Goal: Task Accomplishment & Management: Manage account settings

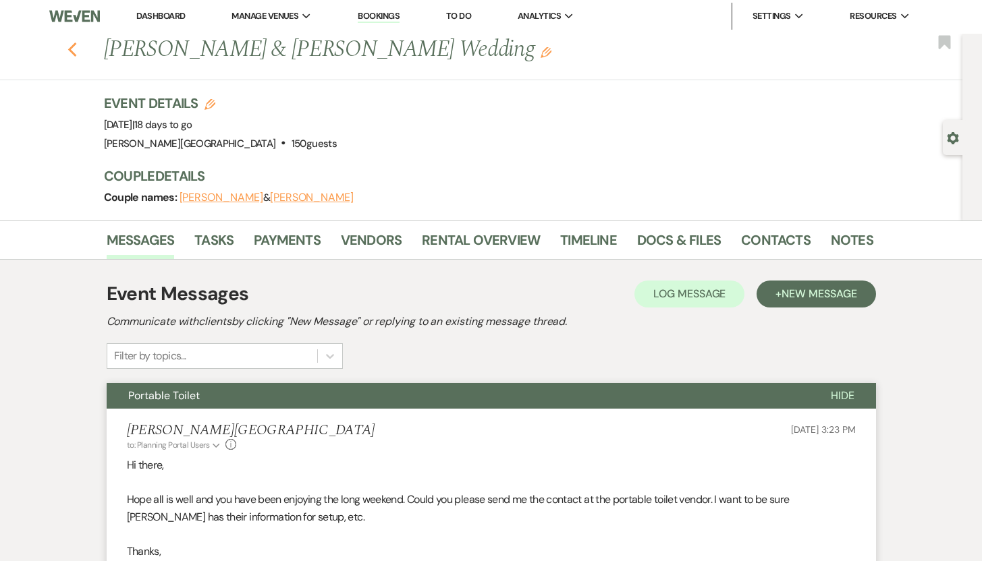
scroll to position [1, 0]
click at [76, 53] on use "button" at bounding box center [71, 50] width 9 height 15
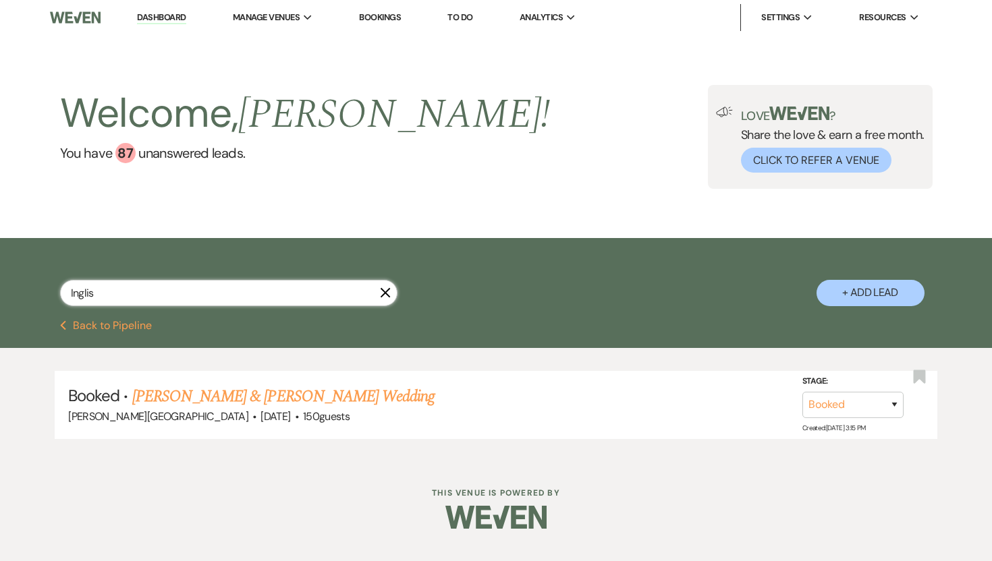
click at [126, 289] on input "Inglis" at bounding box center [228, 293] width 337 height 26
drag, startPoint x: 126, startPoint y: 289, endPoint x: 53, endPoint y: 289, distance: 72.9
click at [53, 289] on div "Inglis X + Add Lead" at bounding box center [495, 281] width 971 height 72
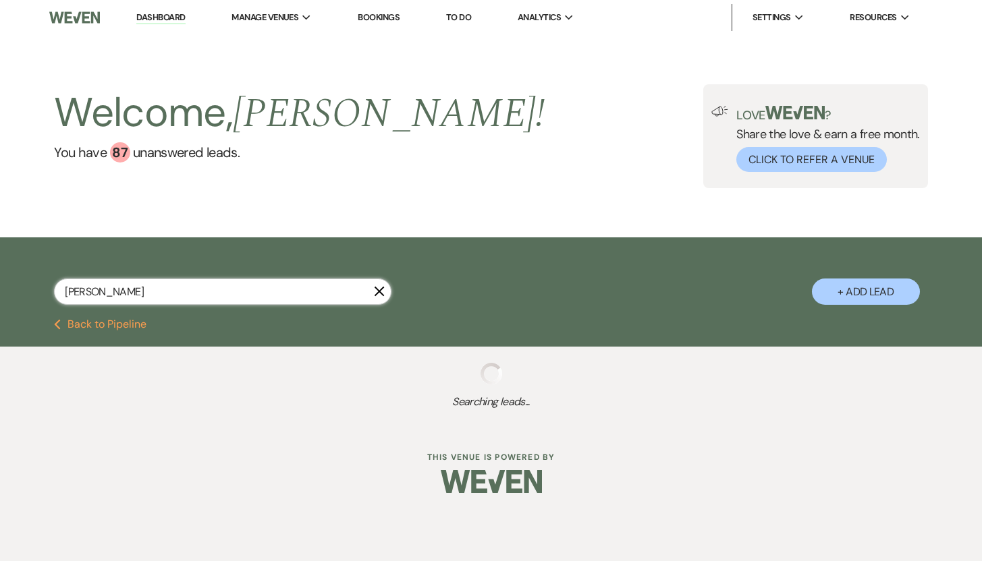
type input "[PERSON_NAME]"
select select "8"
select select "5"
select select "8"
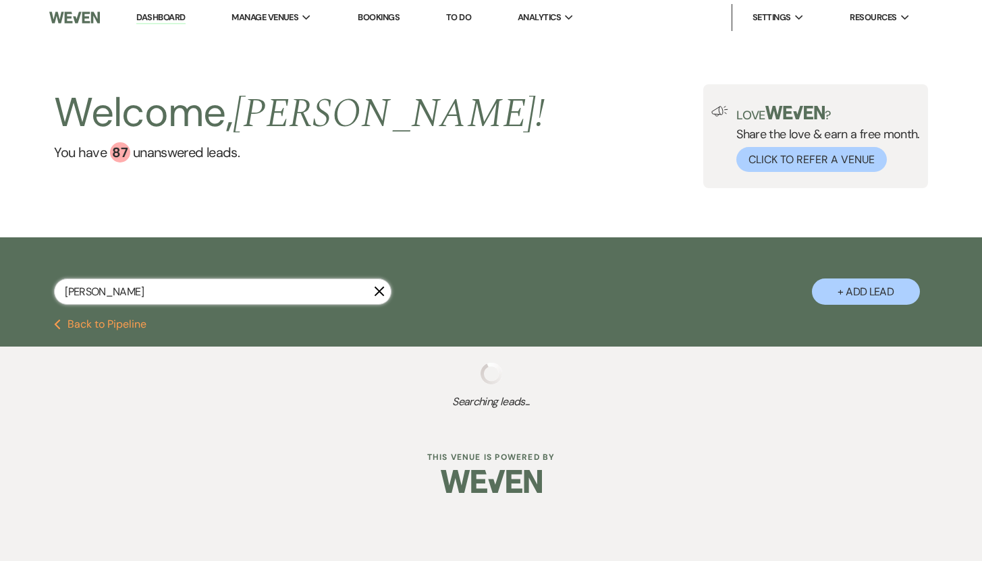
select select "8"
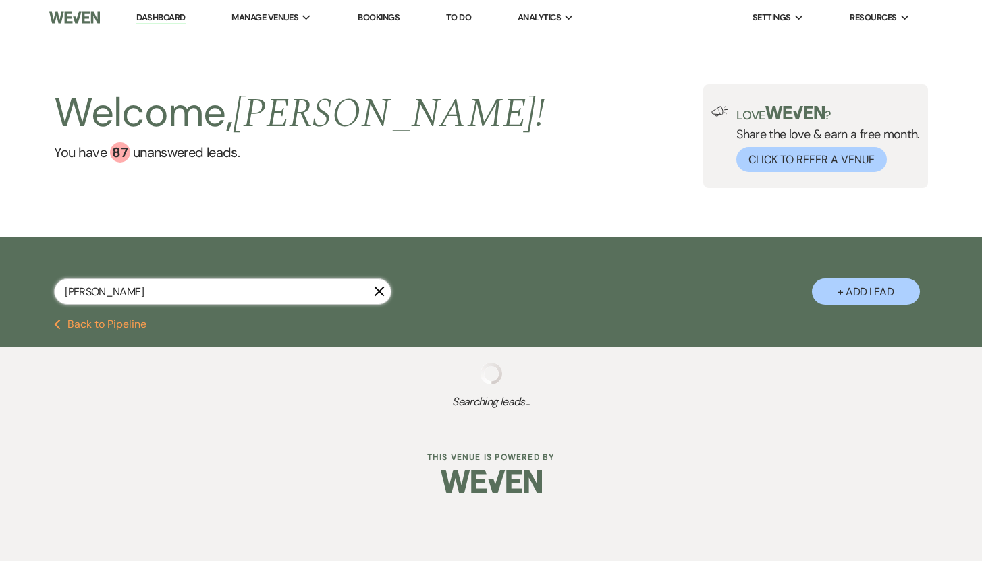
select select "8"
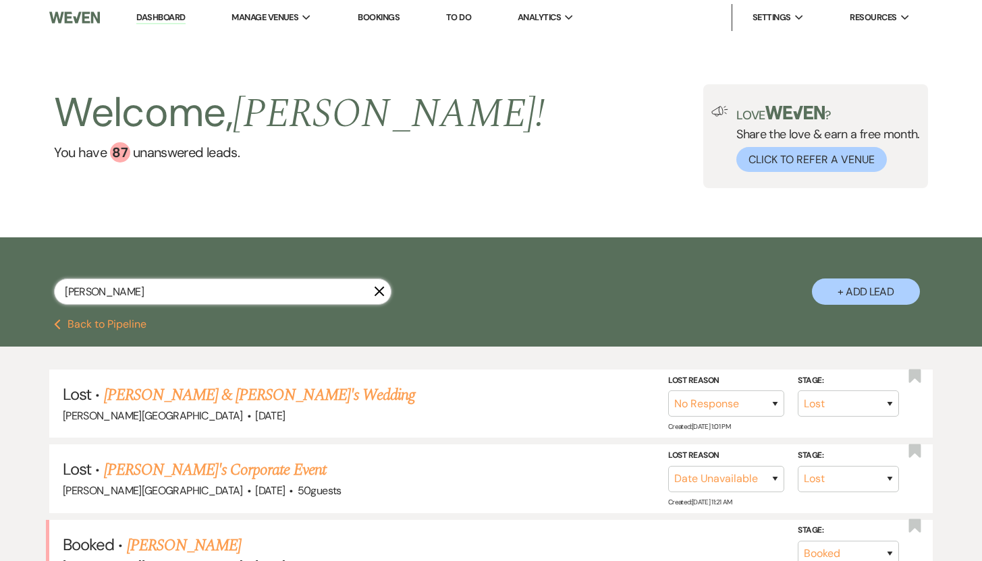
type input "[PERSON_NAME]"
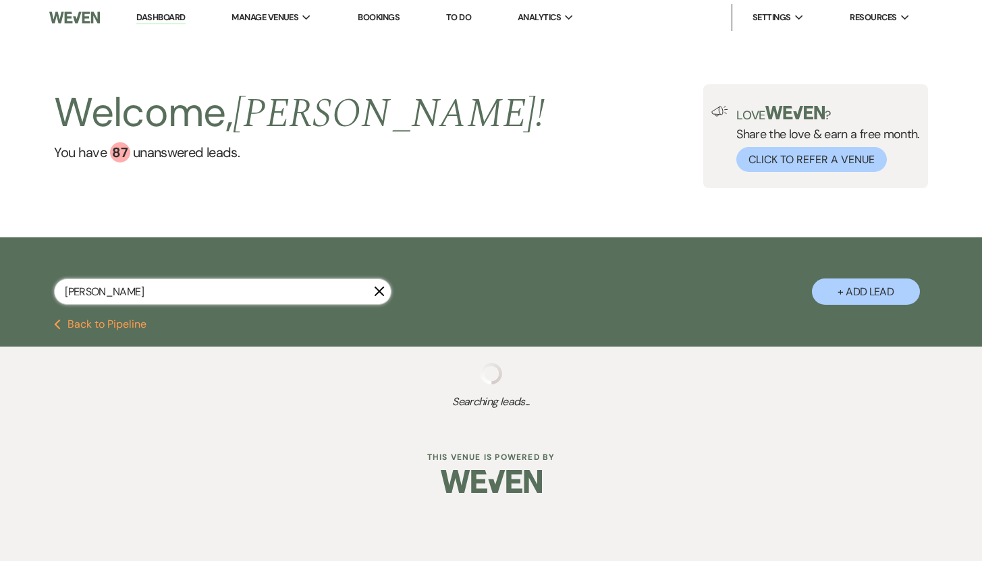
select select "8"
select select "5"
select select "8"
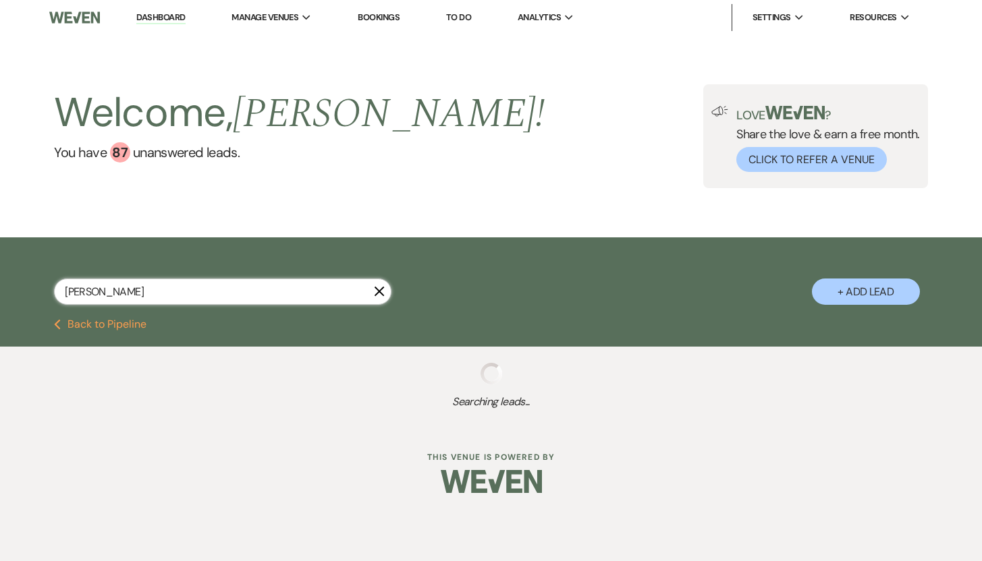
select select "8"
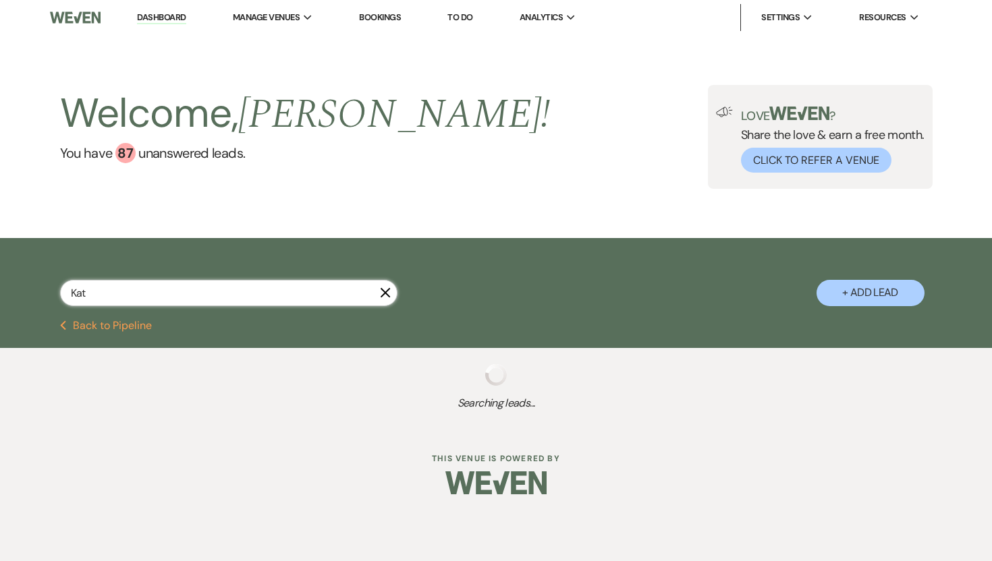
type input "Katy"
select select "8"
select select "5"
select select "8"
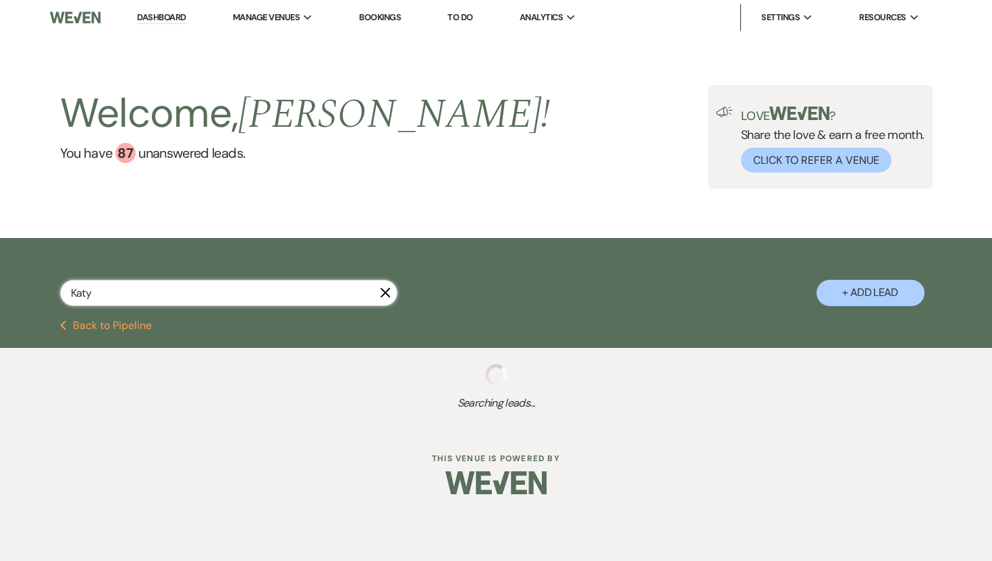
select select "8"
select select "5"
select select "8"
select select "5"
select select "8"
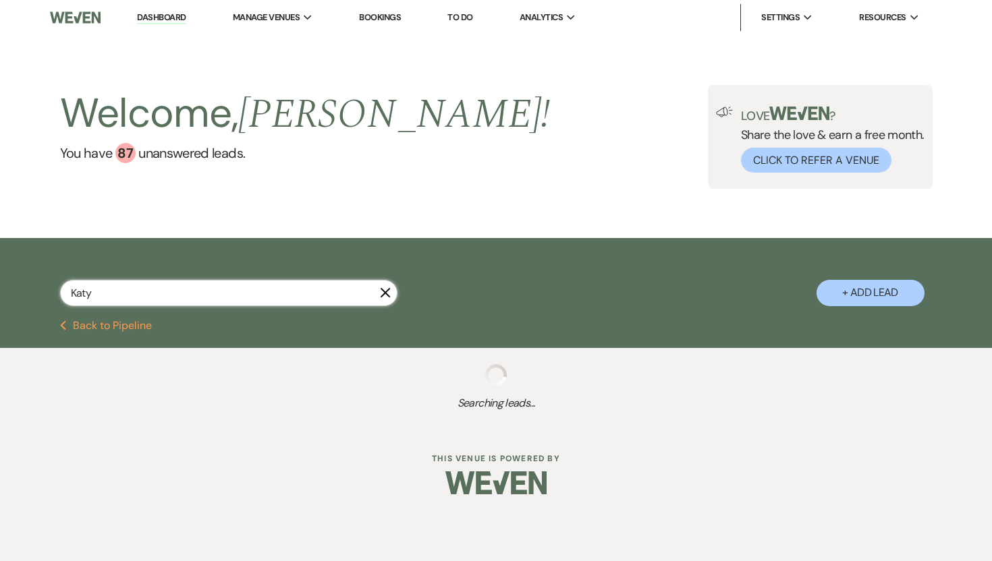
select select "5"
select select "8"
select select "5"
select select "8"
select select "5"
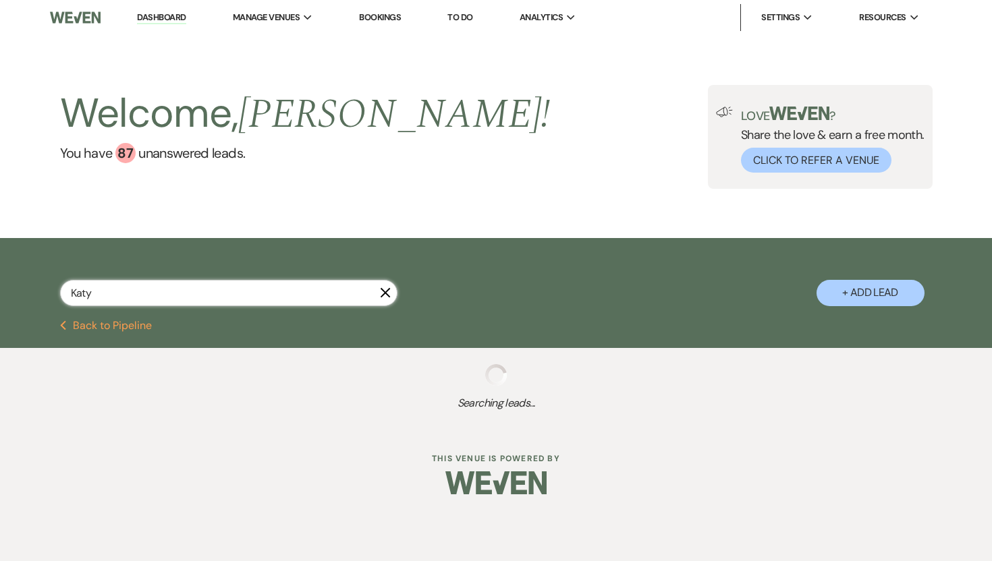
select select "8"
select select "5"
select select "8"
select select "5"
select select "8"
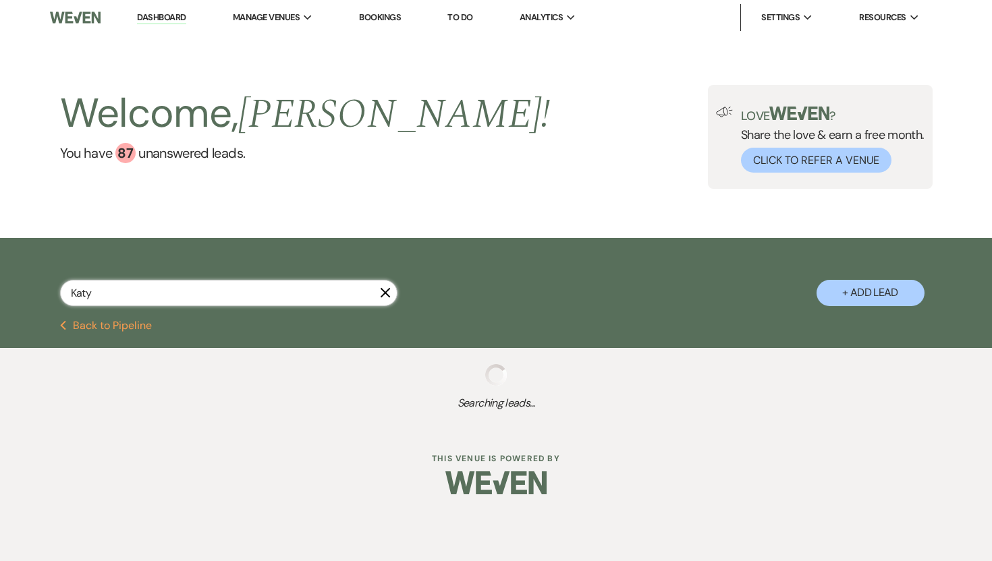
select select "5"
select select "8"
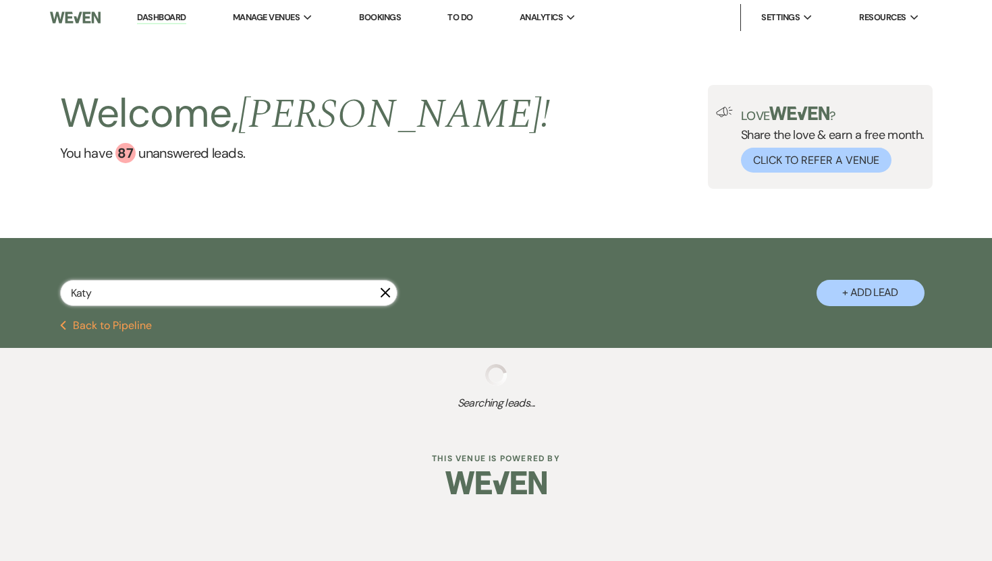
select select "8"
select select "5"
select select "8"
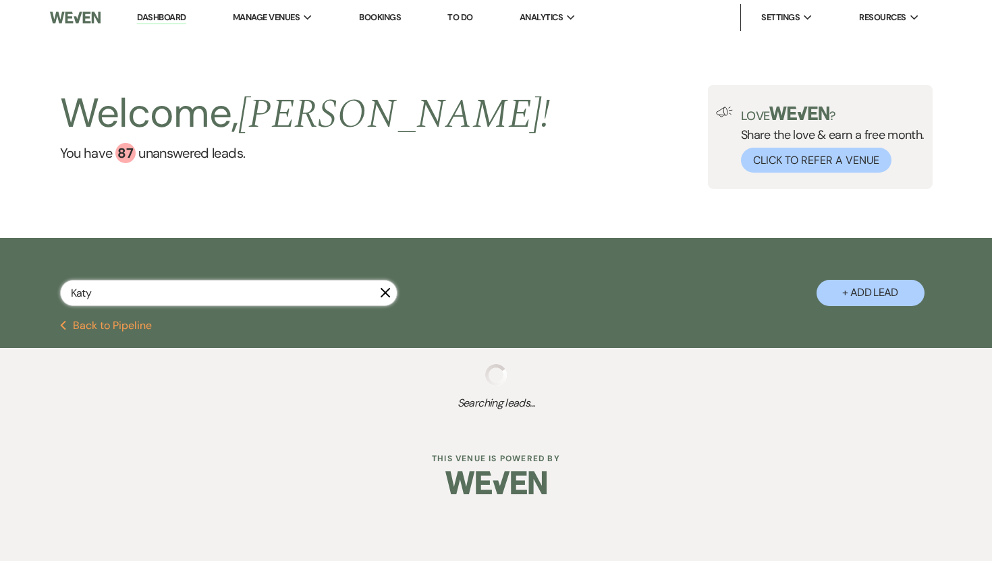
select select "8"
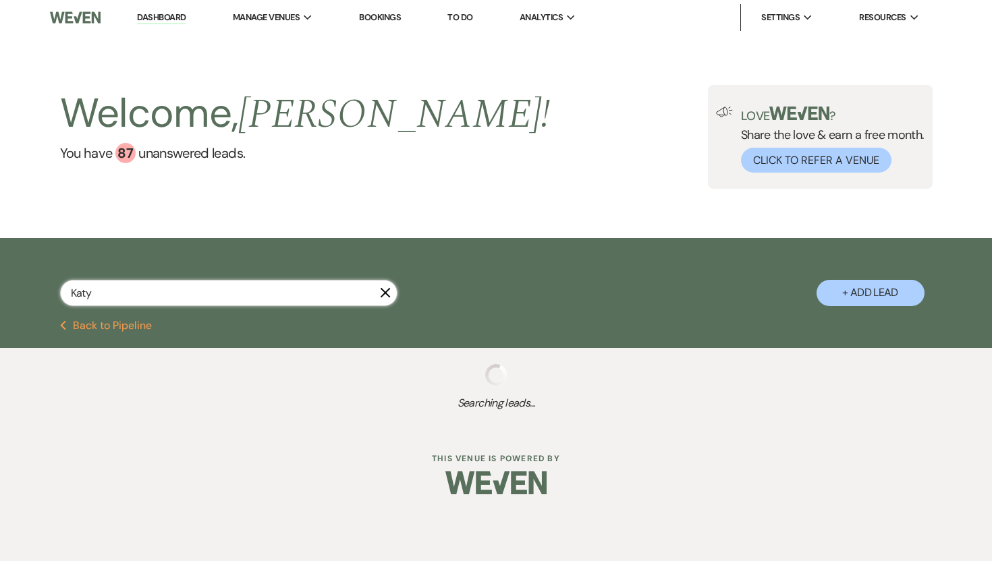
select select "8"
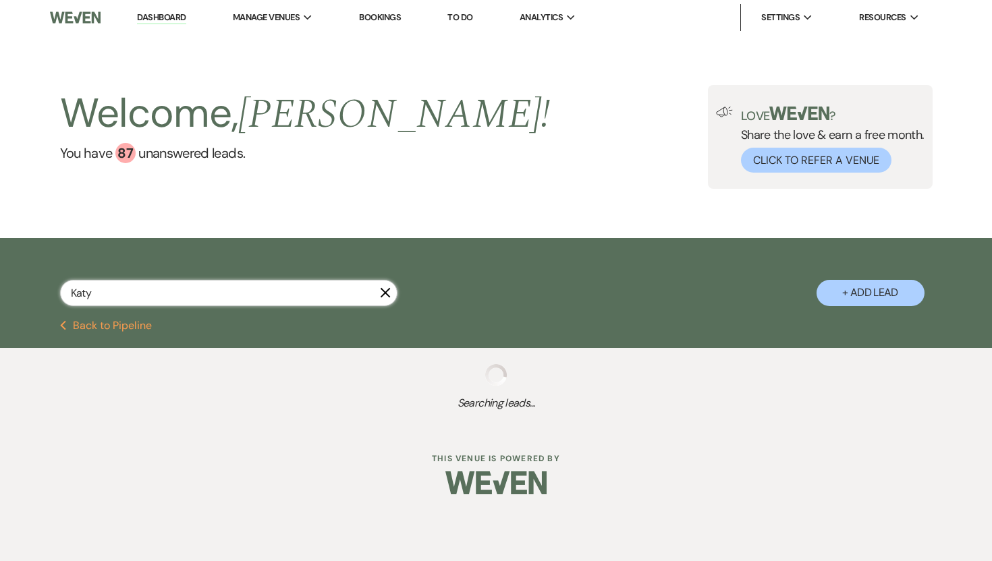
select select "8"
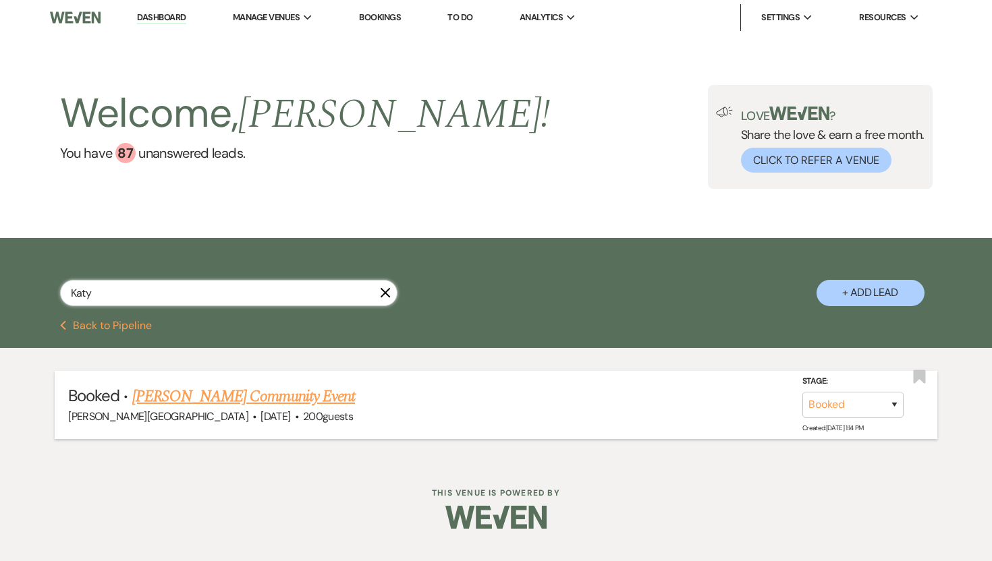
type input "Katy"
click at [172, 395] on link "[PERSON_NAME] Community Event" at bounding box center [243, 397] width 223 height 24
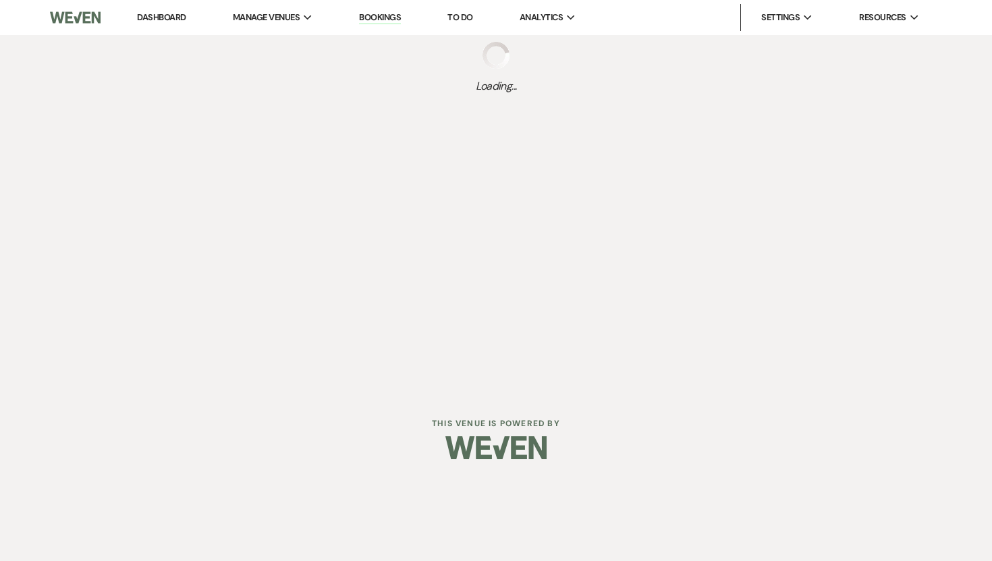
select select "5"
select select "7"
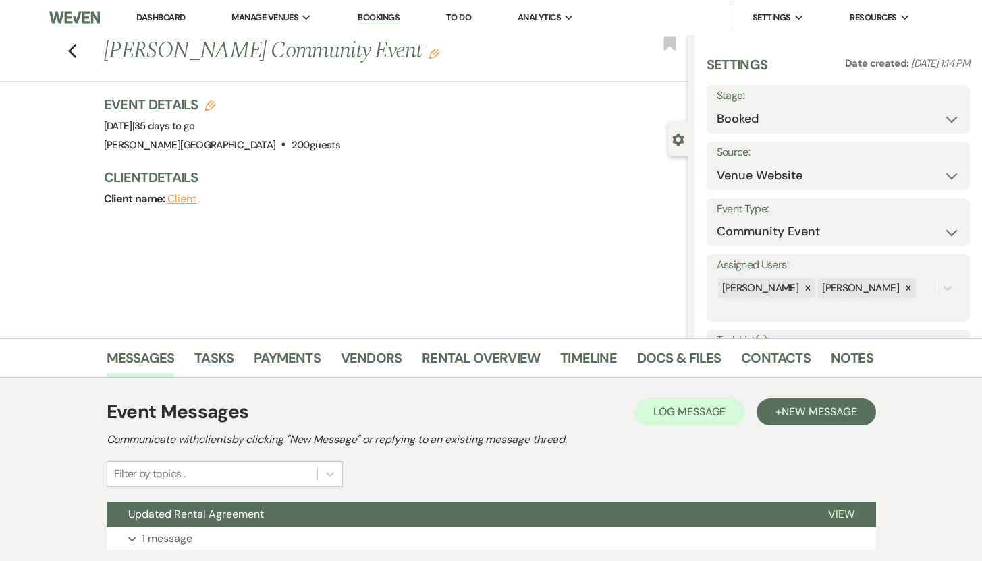
click at [428, 54] on use "button" at bounding box center [433, 54] width 11 height 11
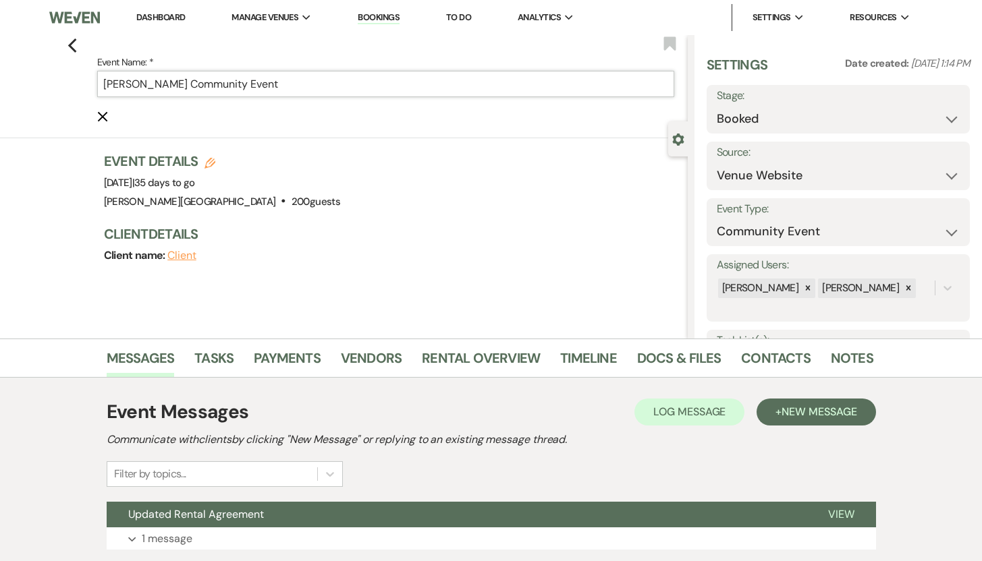
drag, startPoint x: 317, startPoint y: 86, endPoint x: 89, endPoint y: 84, distance: 228.0
click at [89, 84] on div "Previous Event Name: * [PERSON_NAME] Community Event Cancel Edit Bookmark" at bounding box center [340, 86] width 694 height 103
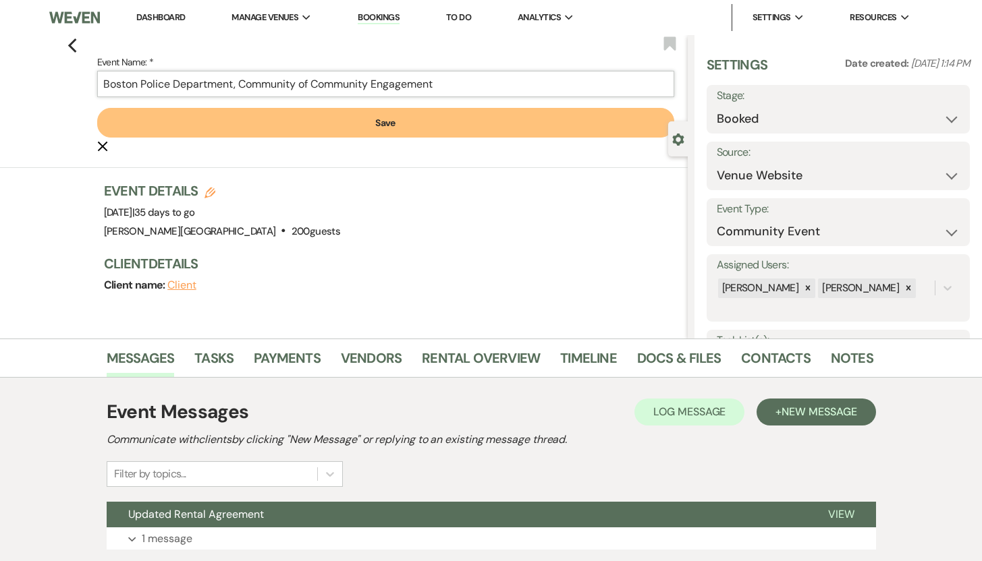
type input "Boston Police Department, Community of Community Engagement"
click at [244, 117] on button "Save" at bounding box center [385, 123] width 577 height 30
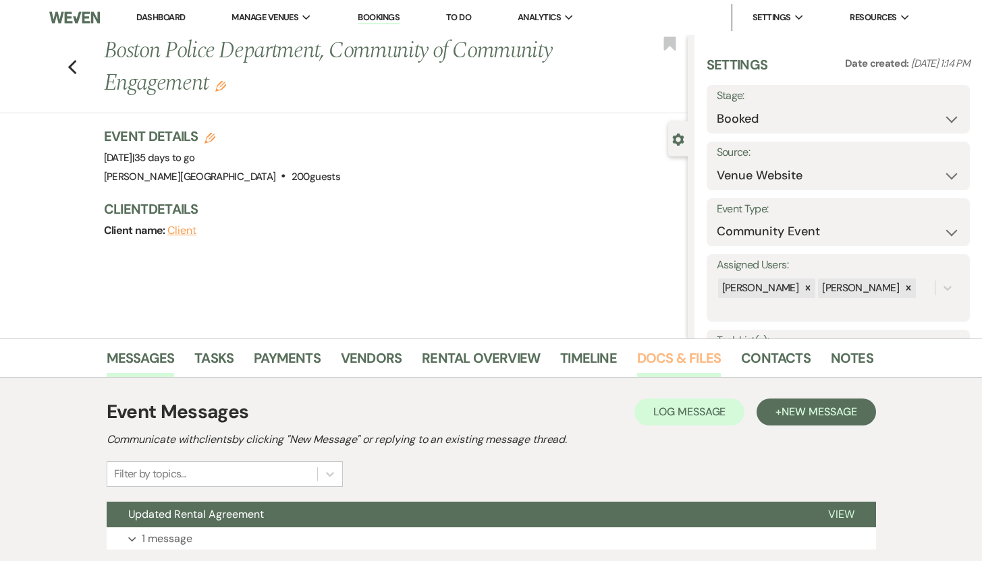
click at [669, 362] on link "Docs & Files" at bounding box center [679, 362] width 84 height 30
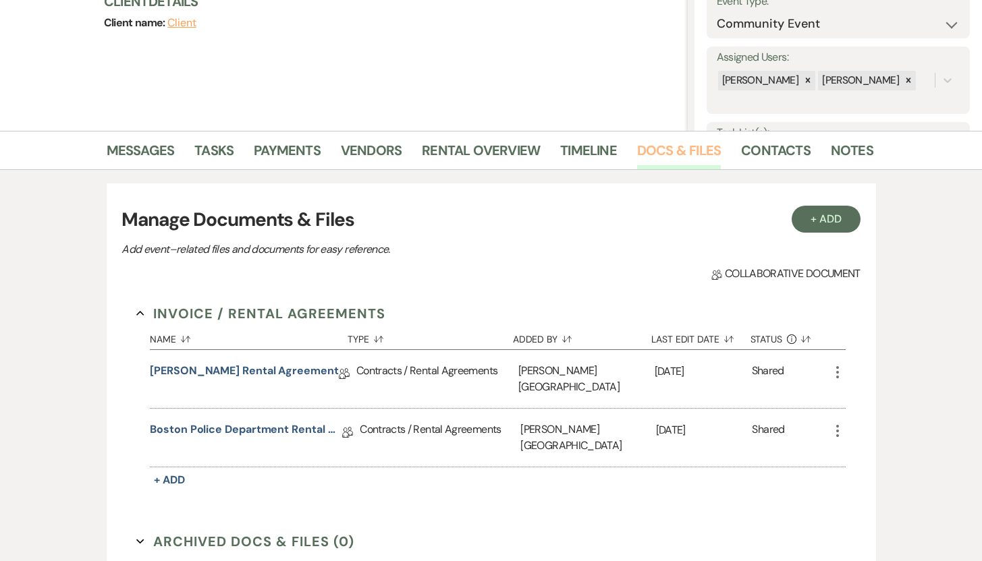
scroll to position [308, 0]
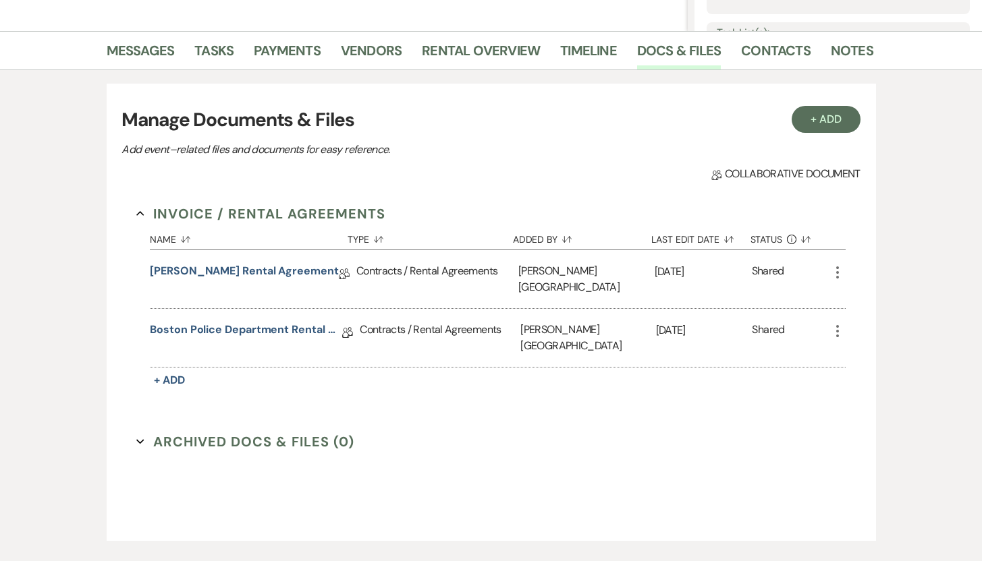
click at [838, 323] on icon "More" at bounding box center [837, 331] width 16 height 16
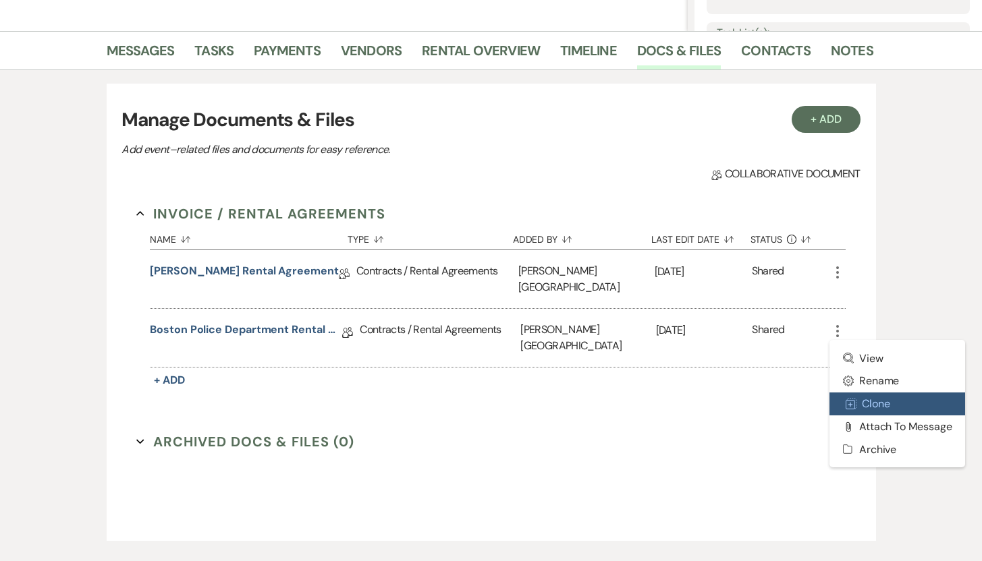
click at [865, 393] on button "Duplicate Clone" at bounding box center [897, 404] width 136 height 23
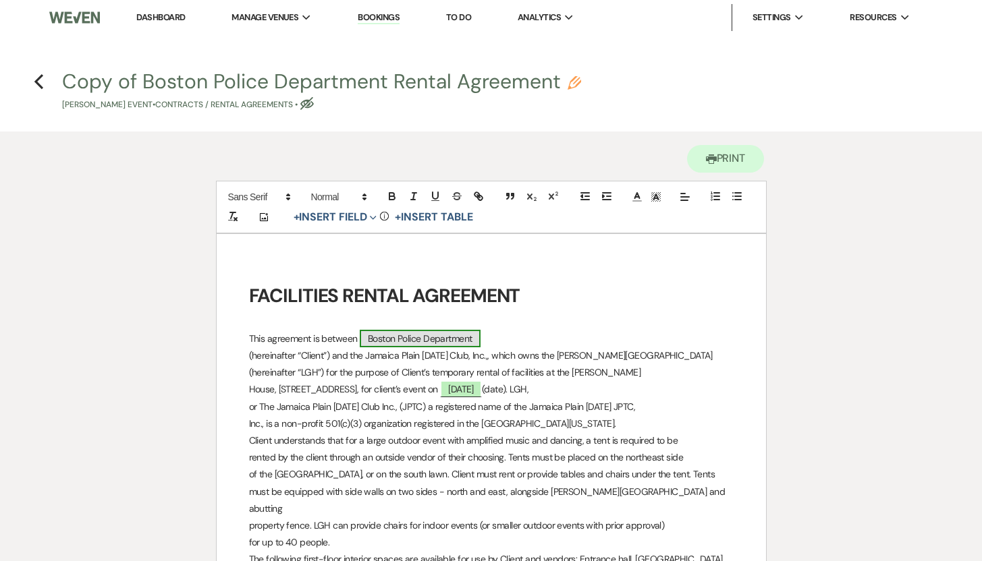
click at [474, 342] on span "Boston Police Department" at bounding box center [420, 339] width 121 height 18
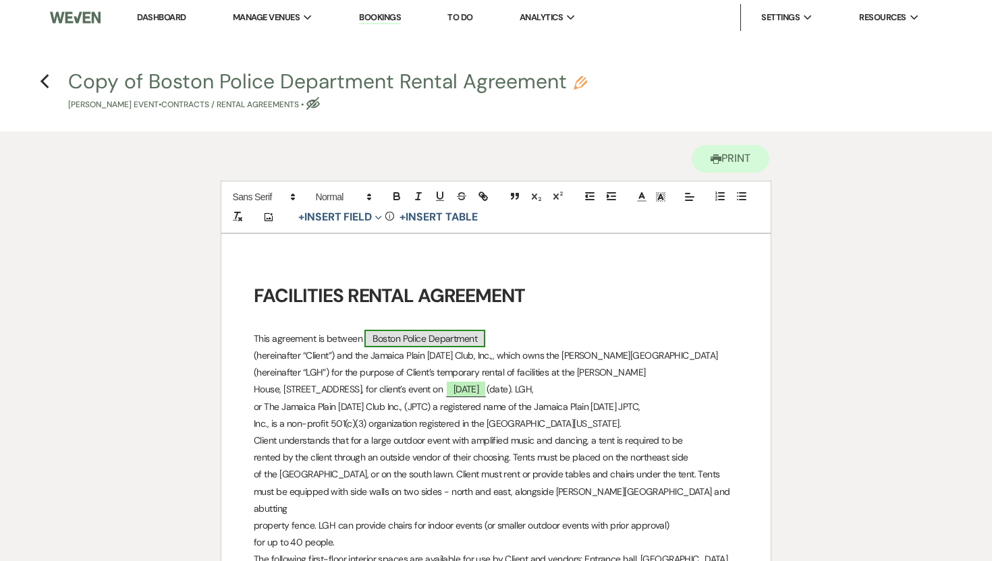
select select "smartCustomField"
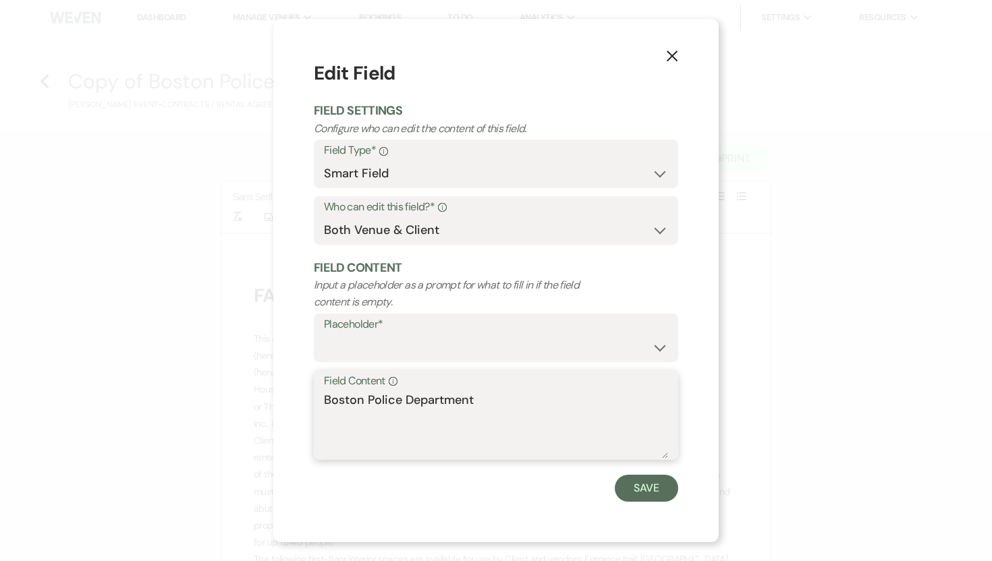
click at [476, 398] on textarea "Boston Police Department" at bounding box center [496, 424] width 344 height 67
type textarea "Boston Police Department, Bureau of Community Engagement"
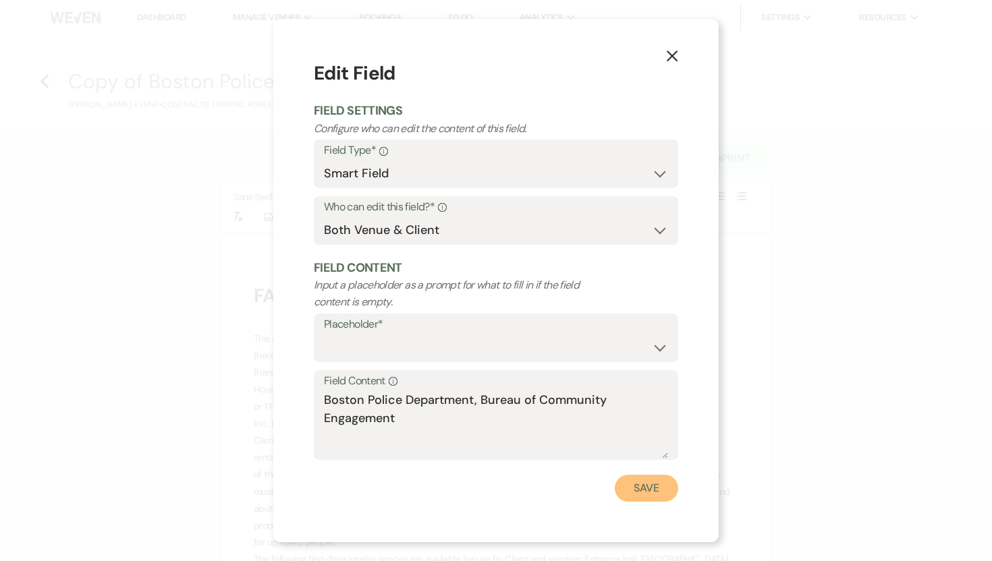
click at [629, 484] on button "Save" at bounding box center [646, 488] width 63 height 27
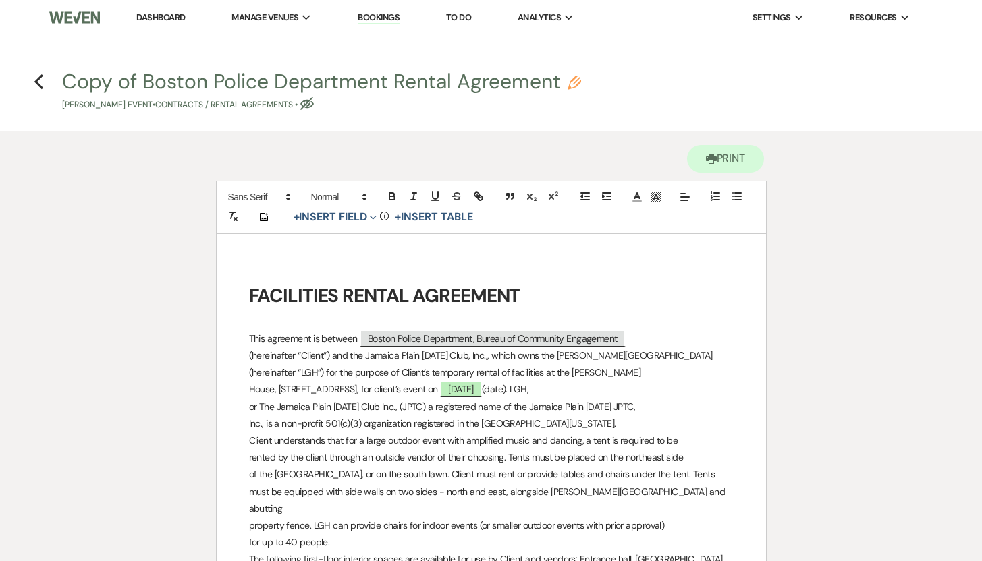
click at [576, 88] on use "button" at bounding box center [573, 82] width 13 height 13
select select "10"
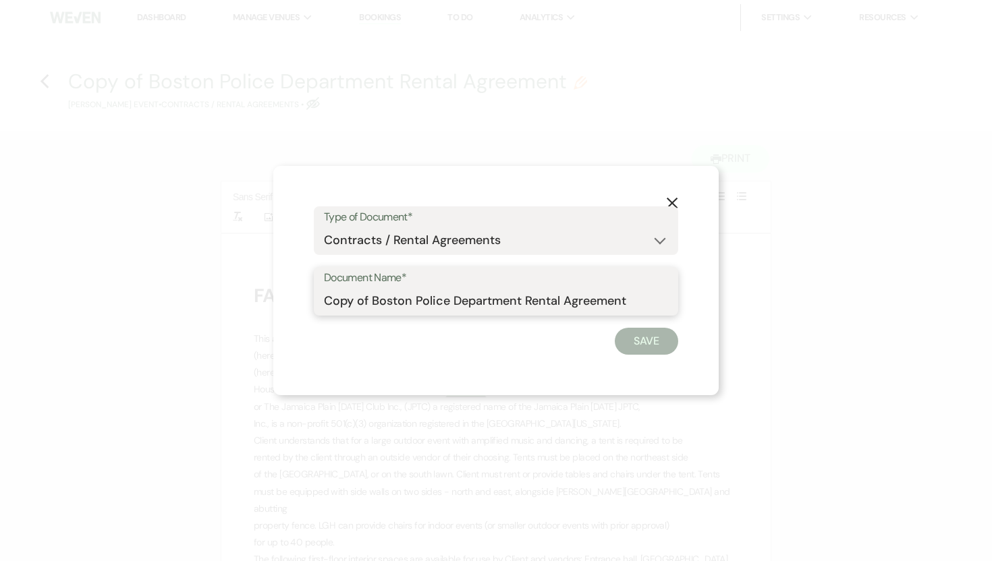
drag, startPoint x: 373, startPoint y: 300, endPoint x: 310, endPoint y: 298, distance: 62.8
click at [310, 298] on div "X Type of Document* Special Event Insurance Vendor Certificate of Insurance Con…" at bounding box center [495, 280] width 445 height 229
click at [472, 303] on input "Boston Police Department Rental Agreement" at bounding box center [496, 301] width 344 height 26
type input "Boston Police Department, Bureau of Community Engagement Rental Agreement"
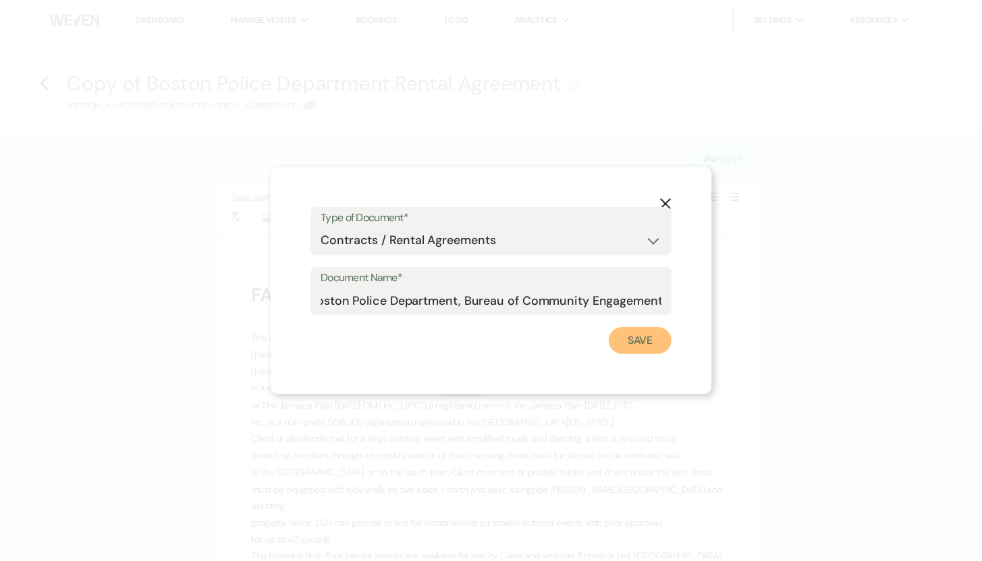
scroll to position [0, 0]
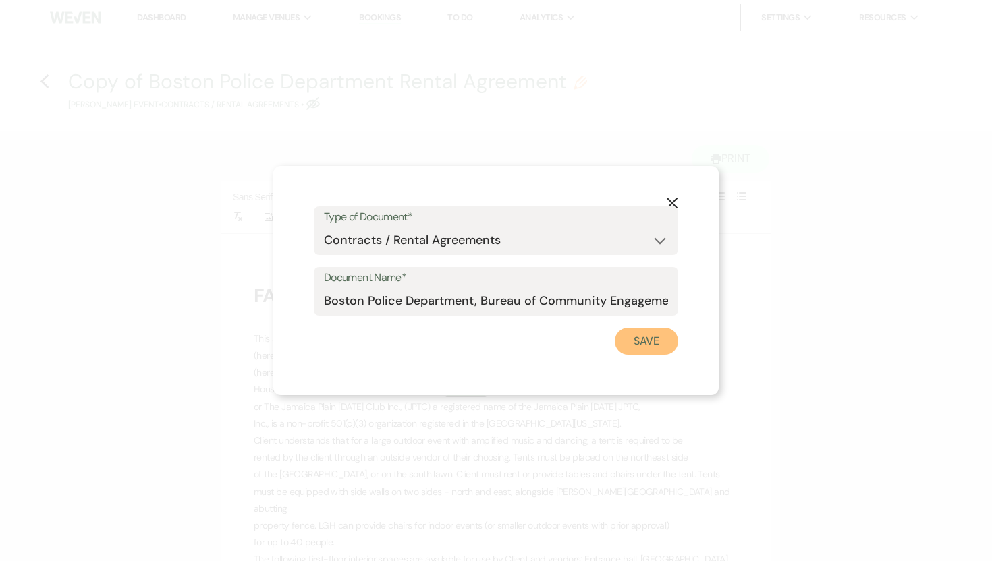
click at [652, 342] on button "Save" at bounding box center [646, 341] width 63 height 27
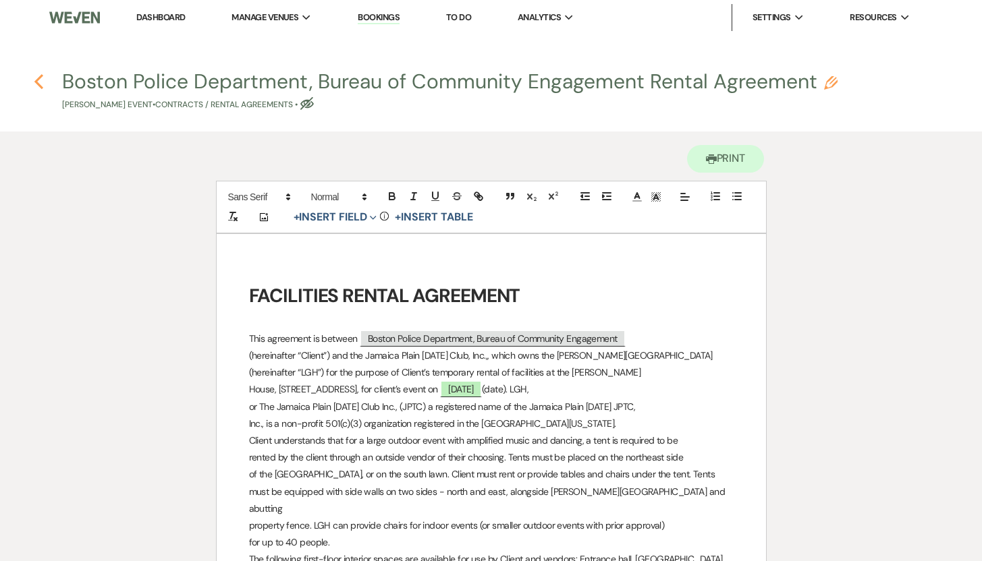
click at [38, 80] on use "button" at bounding box center [38, 81] width 9 height 15
select select "5"
select select "7"
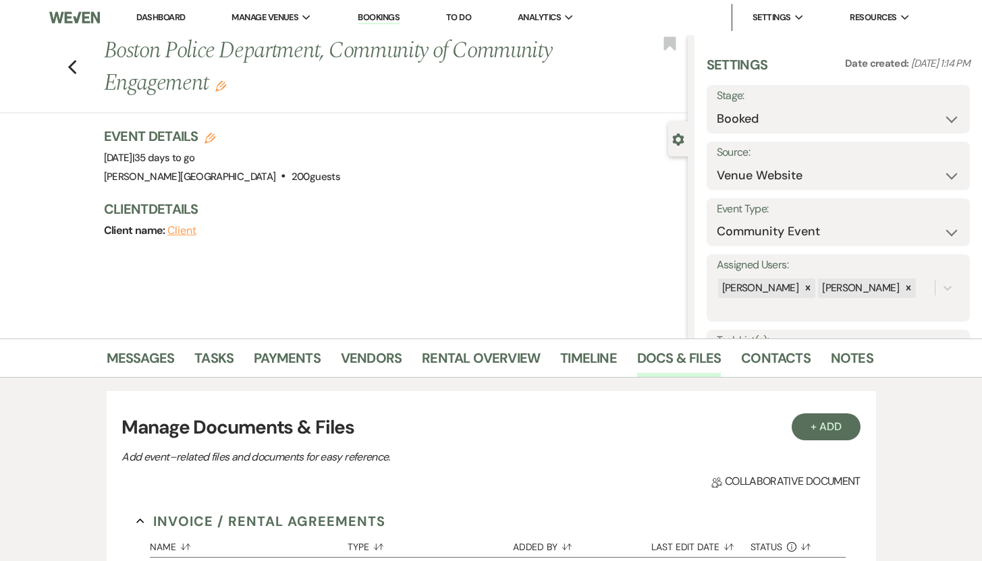
scroll to position [308, 0]
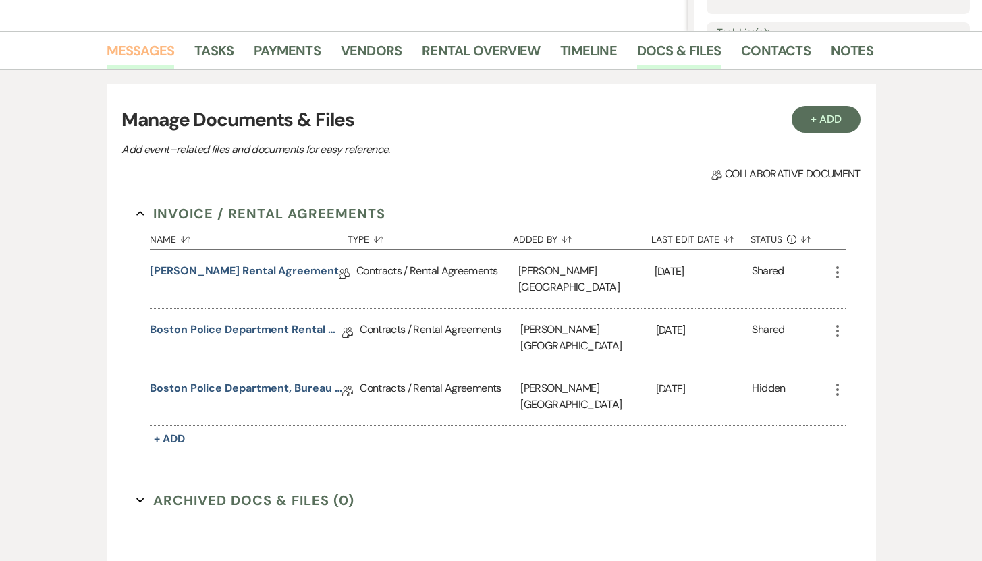
click at [146, 53] on link "Messages" at bounding box center [141, 55] width 68 height 30
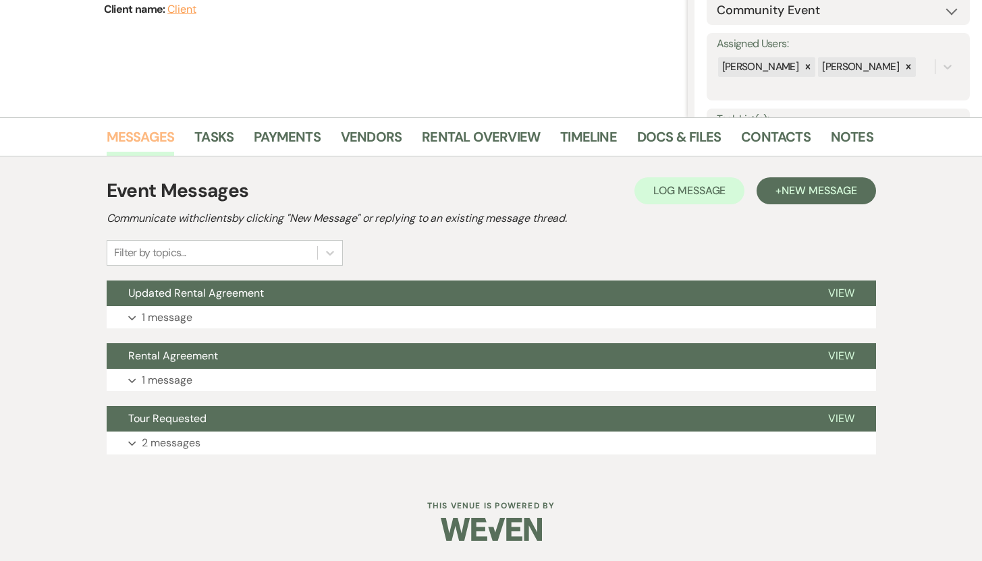
scroll to position [221, 0]
click at [192, 446] on p "2 messages" at bounding box center [171, 443] width 59 height 18
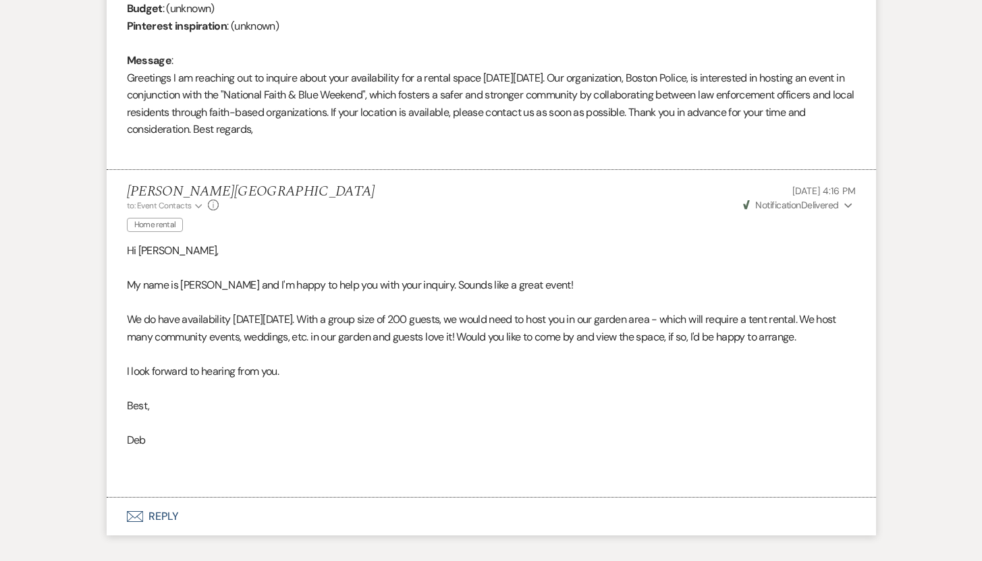
scroll to position [891, 0]
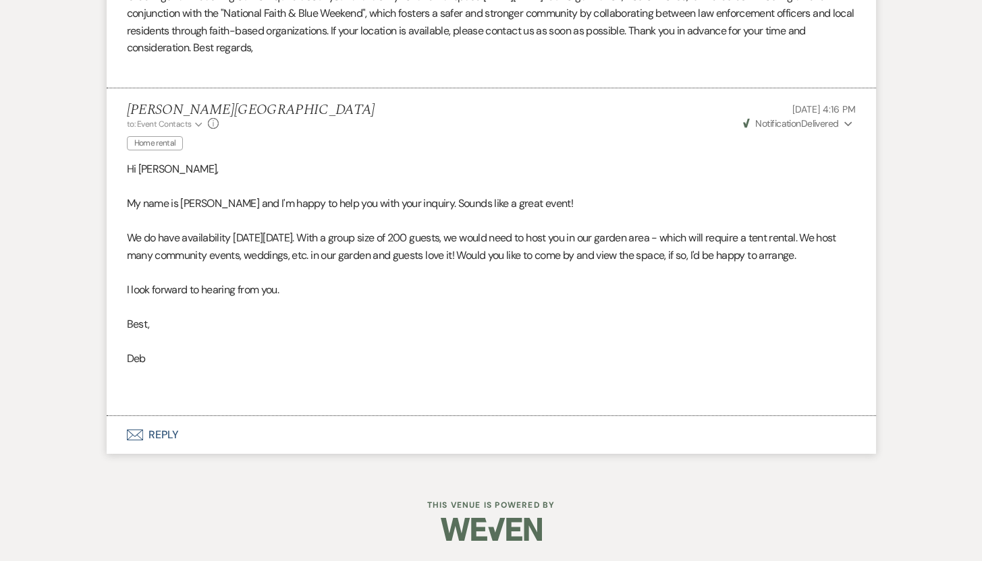
click at [167, 436] on button "Envelope Reply" at bounding box center [491, 435] width 769 height 38
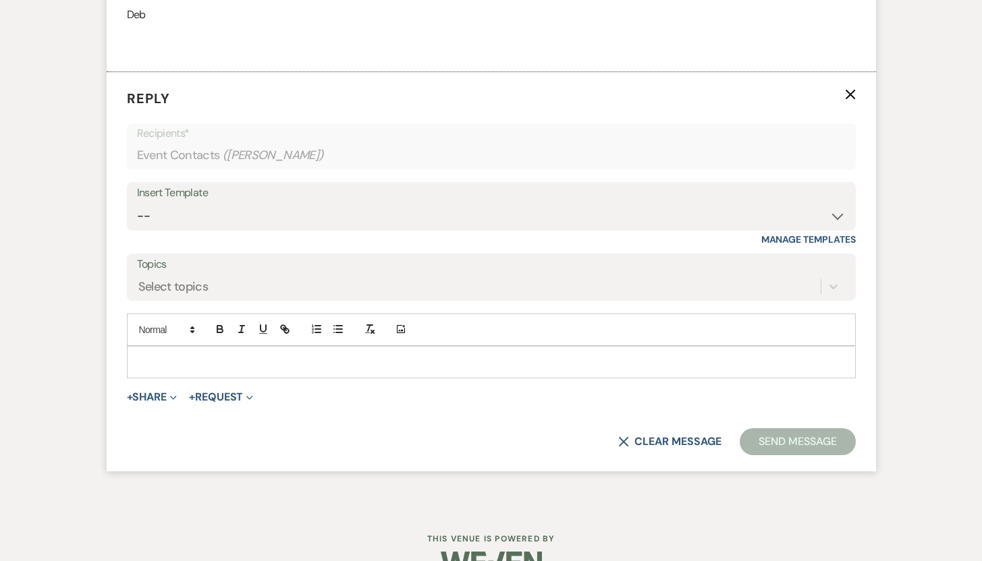
scroll to position [1226, 0]
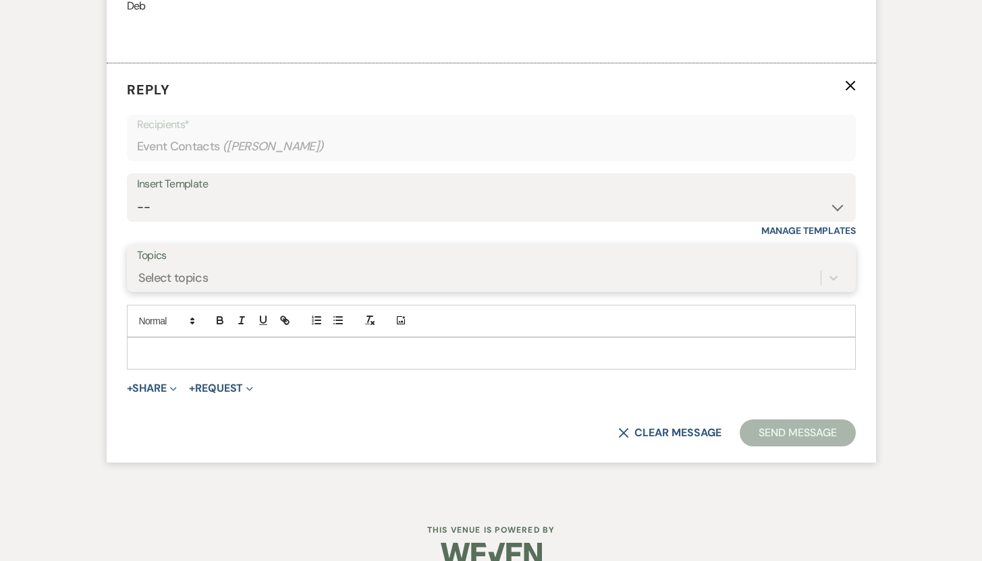
click at [222, 290] on div "Select topics" at bounding box center [478, 278] width 683 height 24
type input "Updated Rental Agreement"
click at [148, 361] on p at bounding box center [491, 353] width 707 height 15
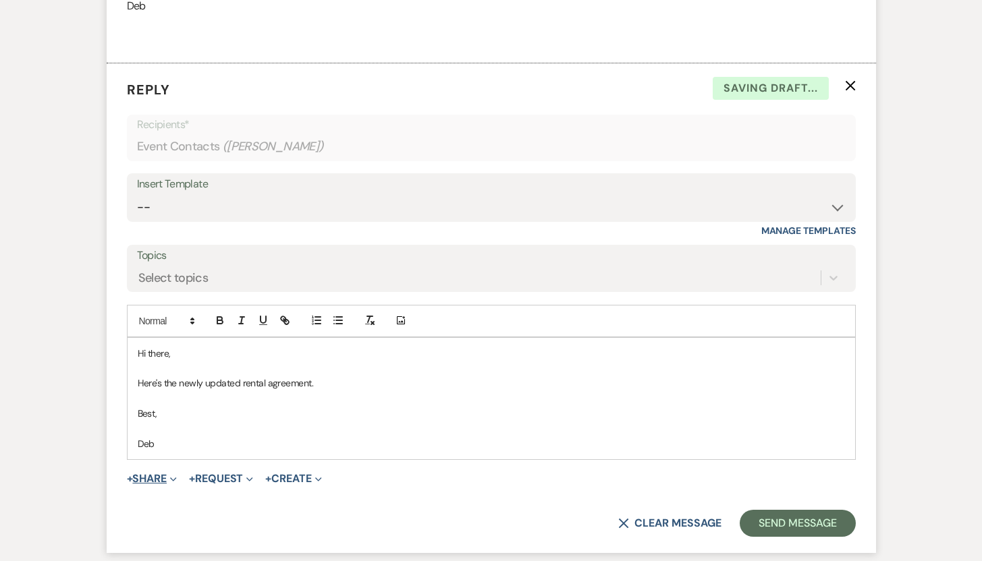
click at [159, 484] on button "+ Share Expand" at bounding box center [152, 479] width 51 height 11
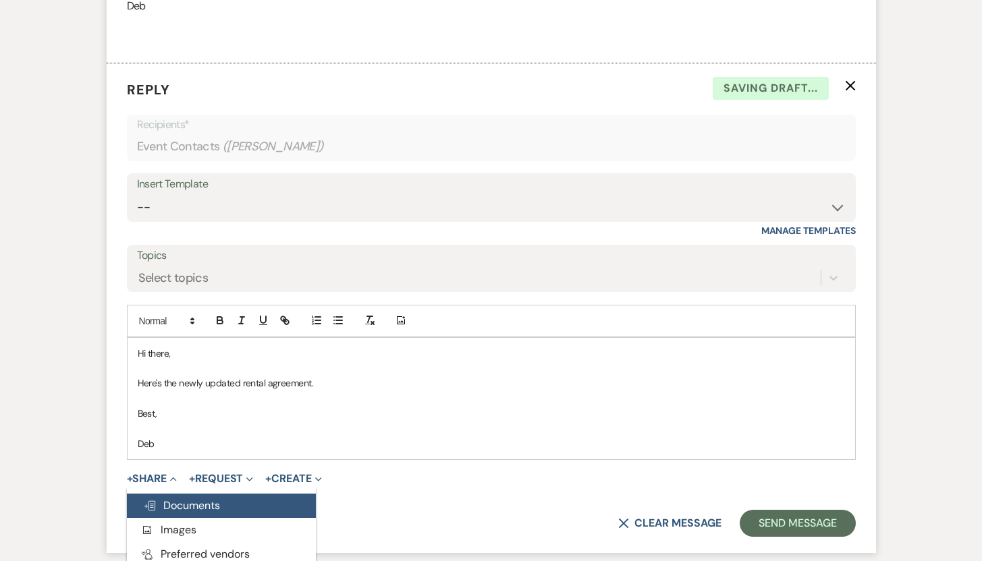
click at [169, 513] on span "Doc Upload Documents" at bounding box center [181, 506] width 77 height 14
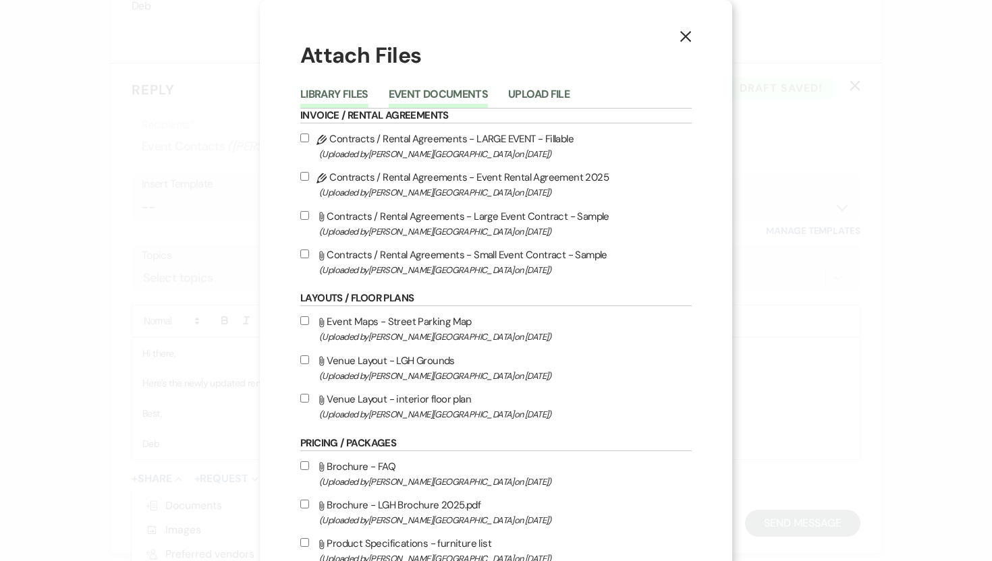
click at [403, 97] on button "Event Documents" at bounding box center [438, 98] width 99 height 19
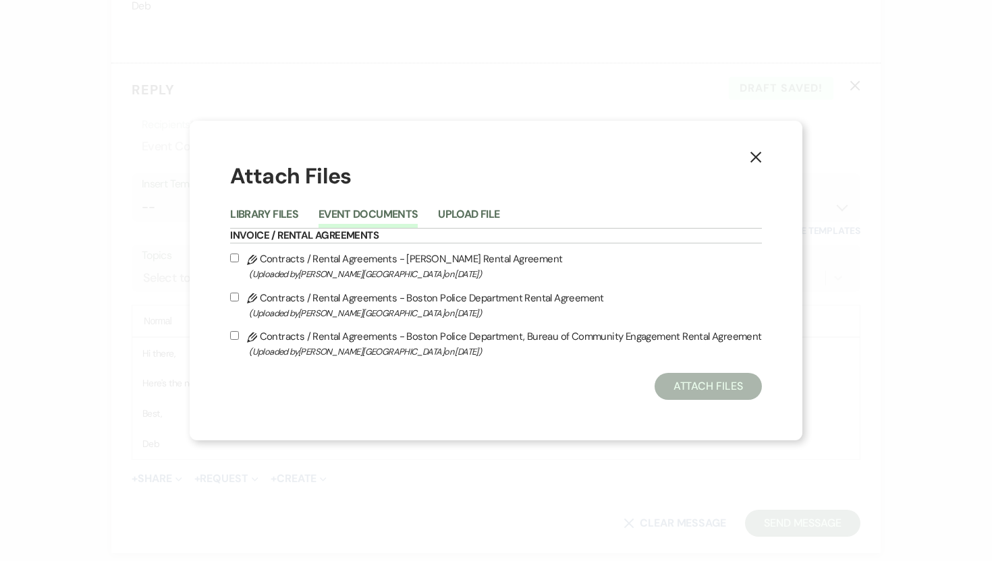
click at [239, 337] on input "Pencil Contracts / Rental Agreements - Boston Police Department, Bureau of Comm…" at bounding box center [234, 335] width 9 height 9
checkbox input "true"
click at [679, 390] on button "Attach Files" at bounding box center [707, 386] width 107 height 27
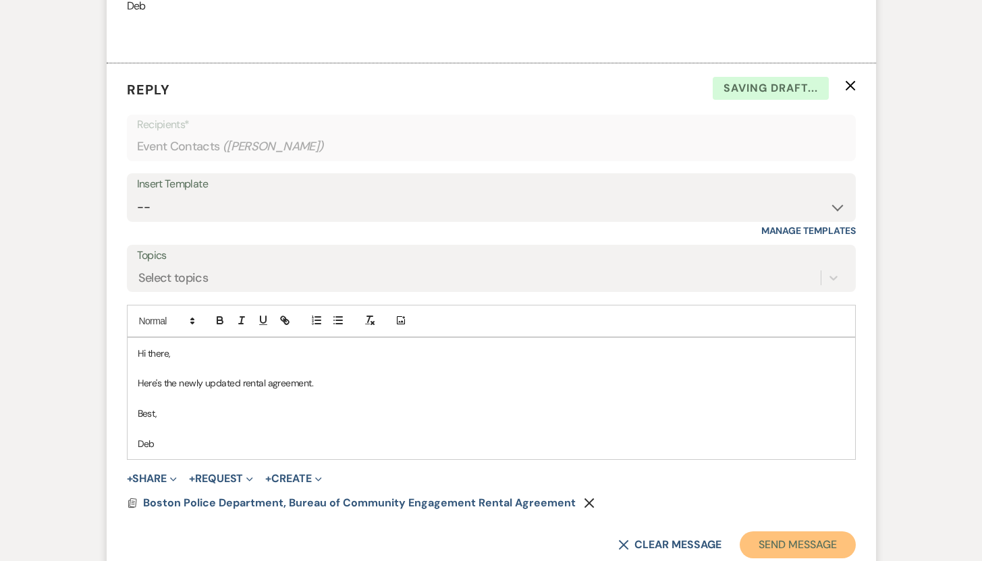
click at [774, 557] on button "Send Message" at bounding box center [796, 545] width 115 height 27
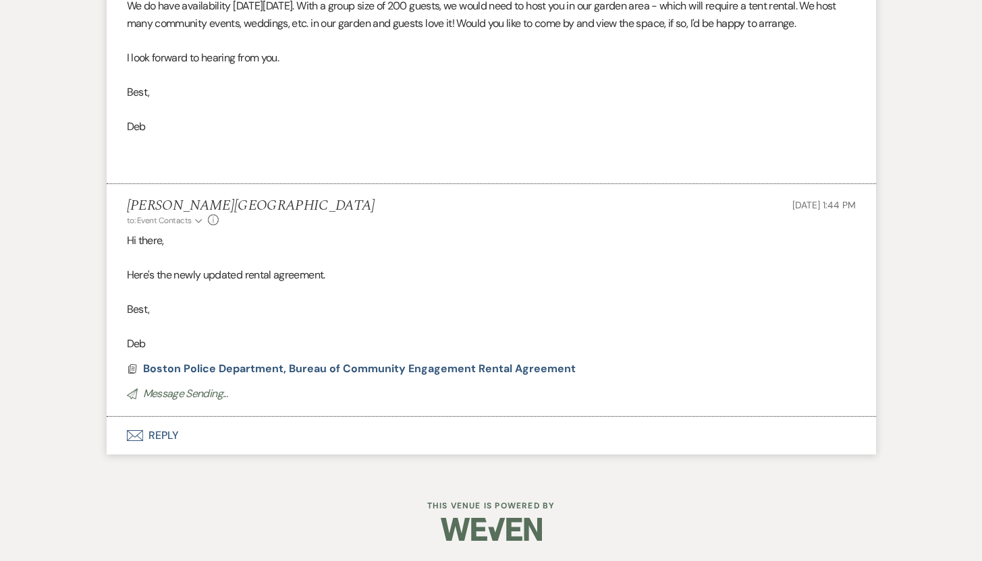
scroll to position [1106, 0]
